Goal: Task Accomplishment & Management: Complete application form

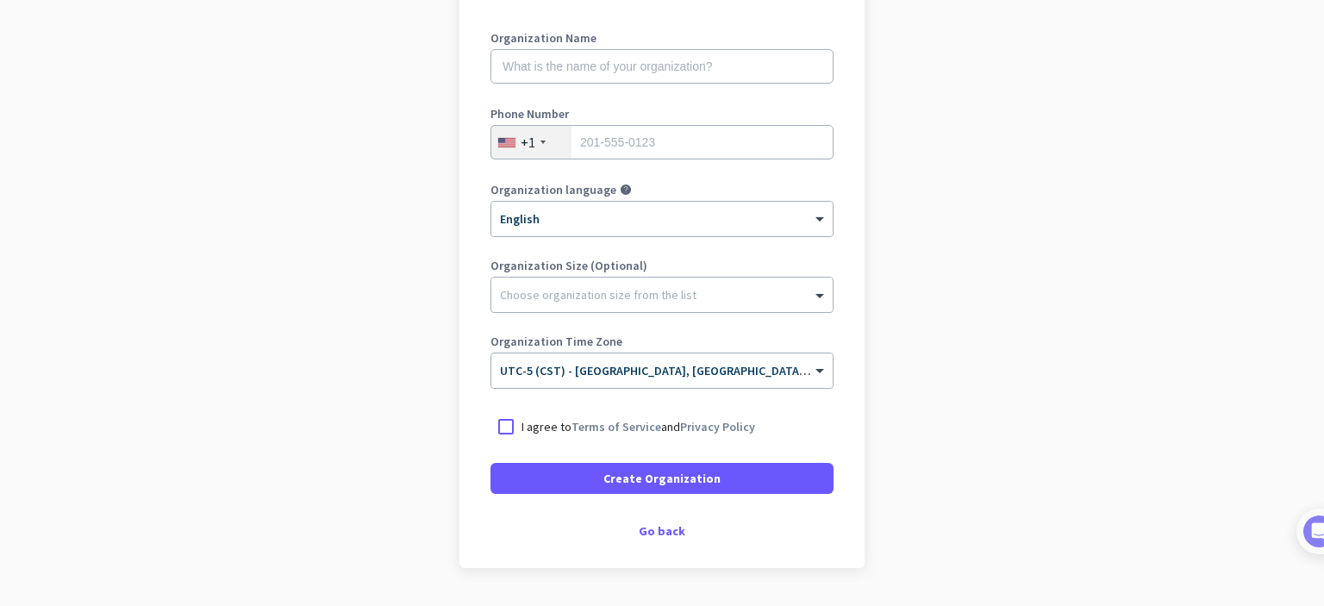
scroll to position [249, 0]
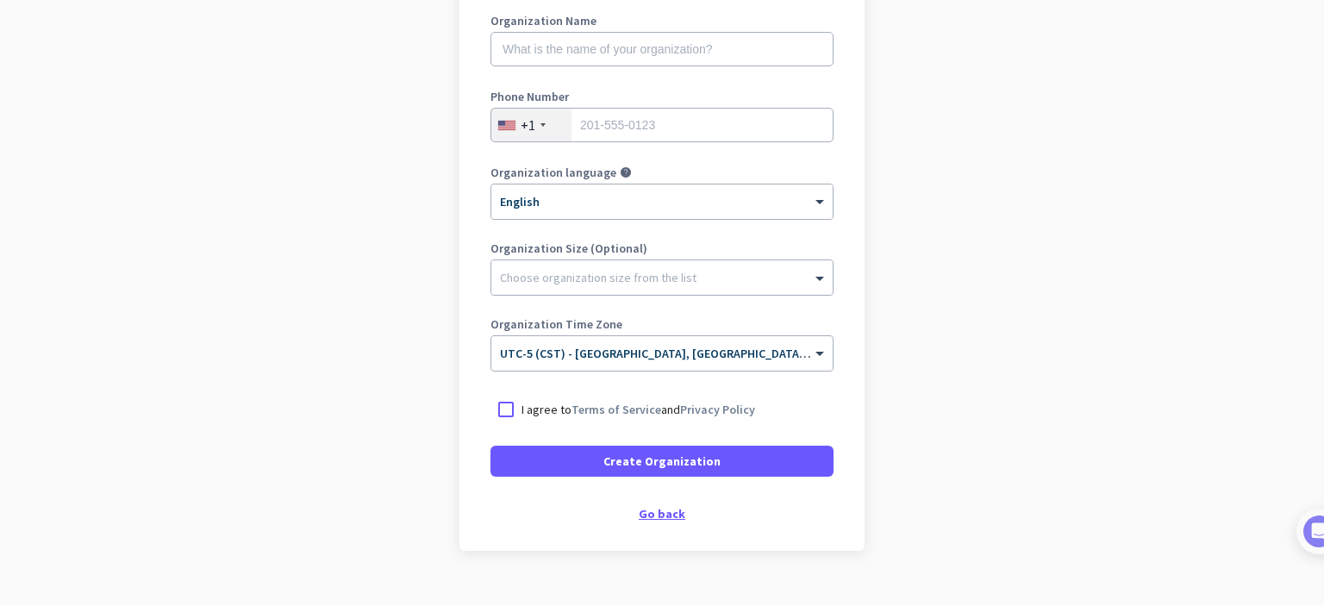
click at [657, 516] on div "Go back" at bounding box center [661, 514] width 343 height 12
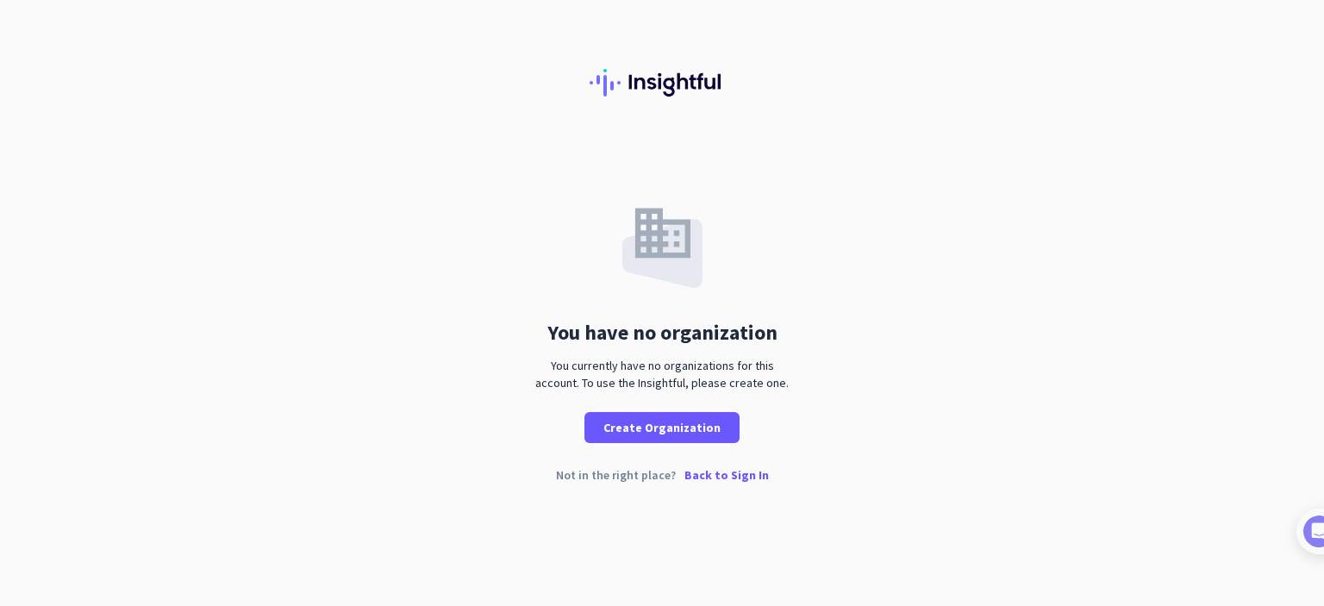
click at [710, 475] on p "Back to Sign In" at bounding box center [726, 475] width 84 height 12
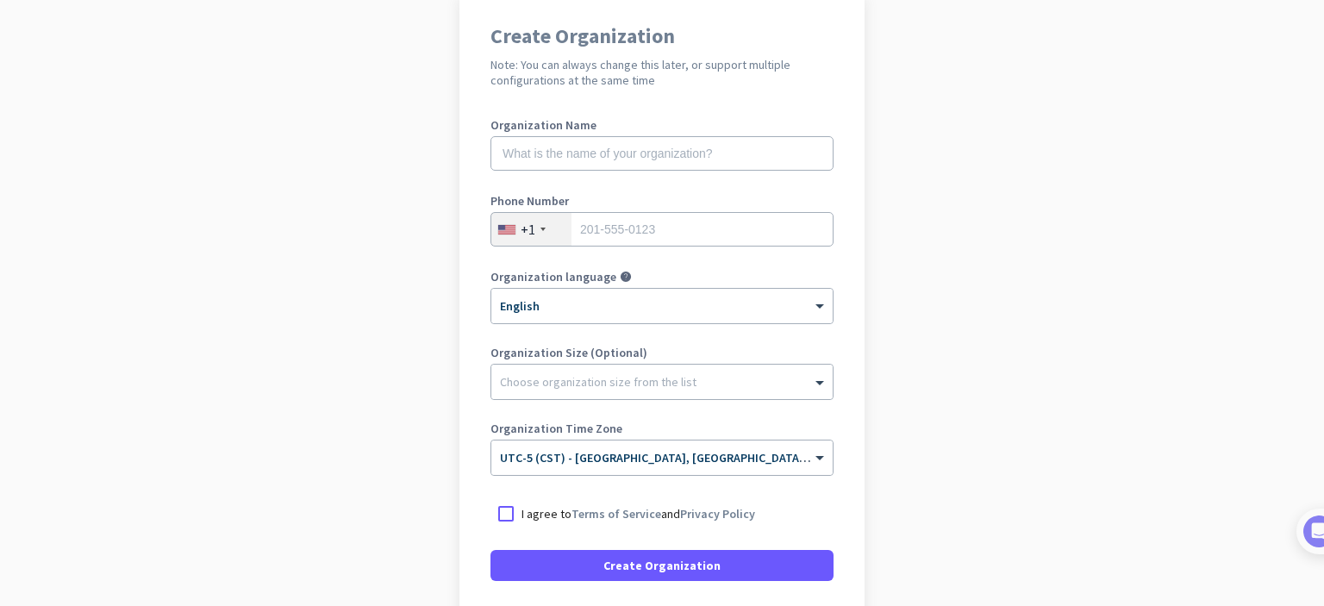
scroll to position [146, 0]
click at [635, 227] on input "tel" at bounding box center [661, 228] width 343 height 34
type input "9856861946"
click at [603, 144] on input "text" at bounding box center [661, 152] width 343 height 34
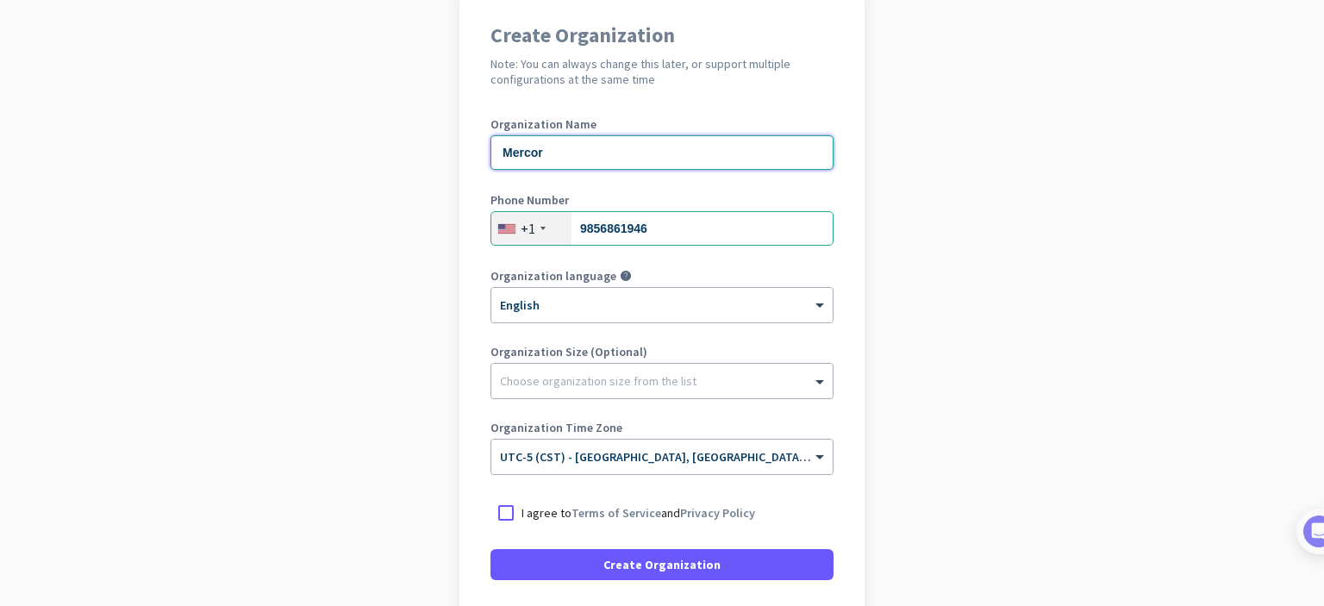
type input "Mercor"
click at [562, 523] on div "I agree to Terms of Service and Privacy Policy" at bounding box center [661, 512] width 343 height 31
click at [552, 511] on p "I agree to Terms of Service and Privacy Policy" at bounding box center [638, 512] width 234 height 17
click at [0, 0] on input "I agree to Terms of Service and Privacy Policy" at bounding box center [0, 0] width 0 height 0
click at [589, 567] on span at bounding box center [661, 564] width 343 height 41
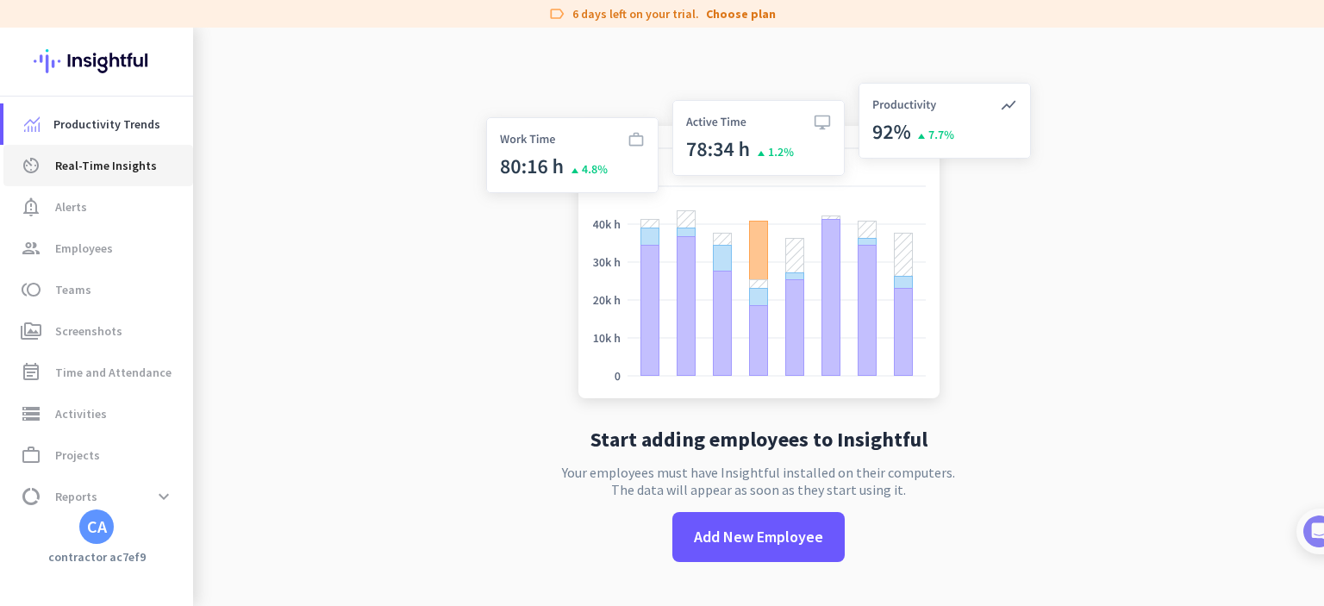
click at [52, 177] on link "av_timer Real-Time Insights" at bounding box center [98, 165] width 190 height 41
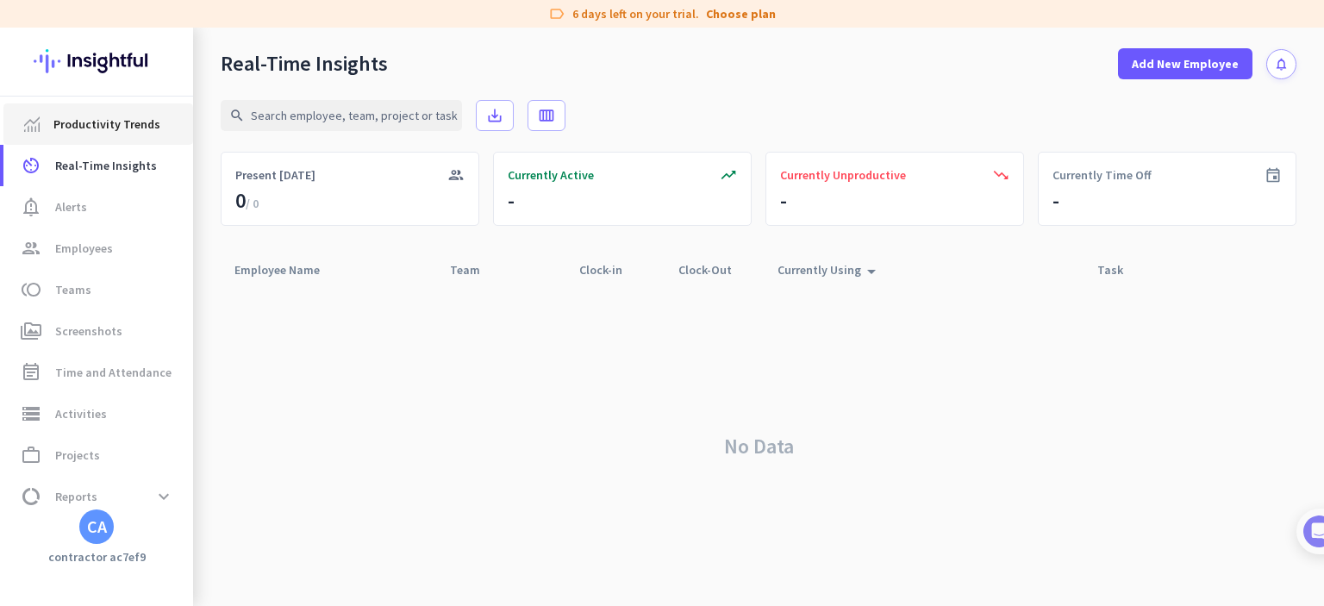
click at [108, 116] on span "Productivity Trends" at bounding box center [106, 124] width 107 height 21
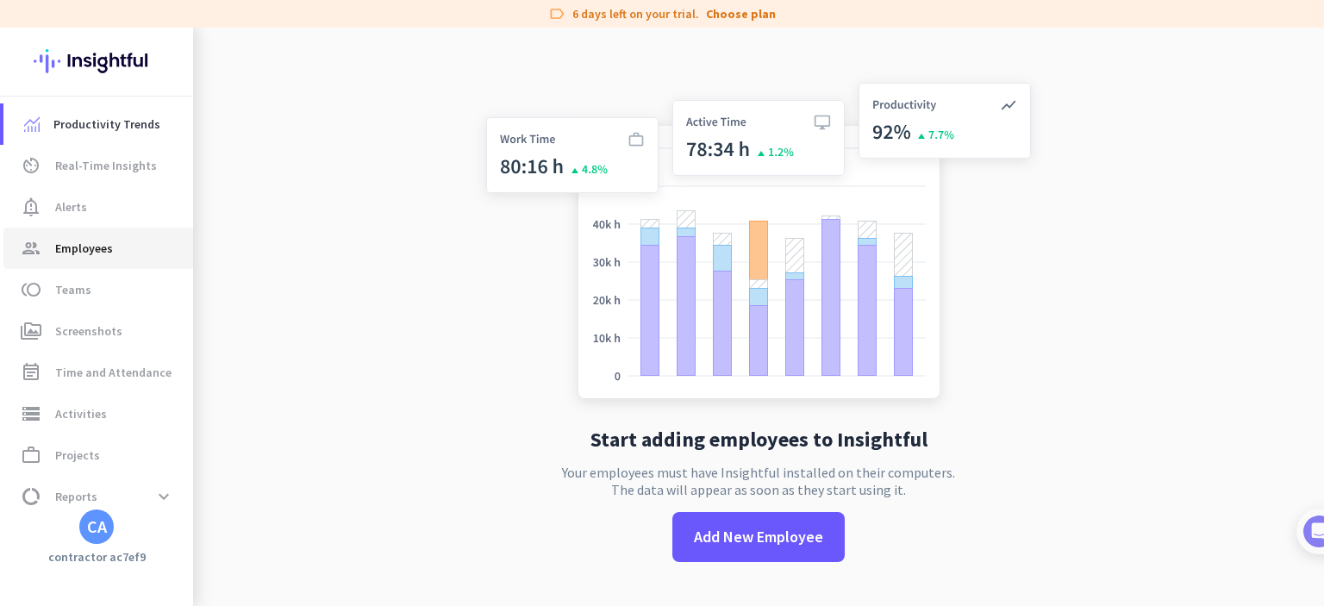
click at [139, 236] on link "group Employees" at bounding box center [98, 248] width 190 height 41
